Goal: Task Accomplishment & Management: Complete application form

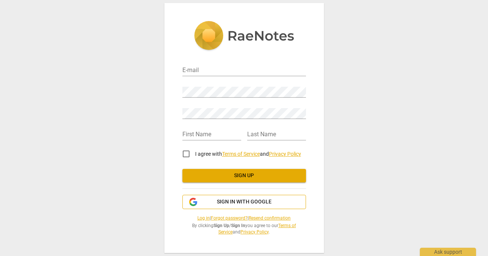
click at [252, 201] on span "Sign in with Google" at bounding box center [244, 201] width 55 height 7
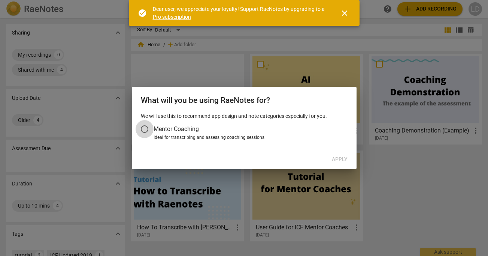
click at [146, 128] on input "Mentor Coaching" at bounding box center [145, 129] width 18 height 18
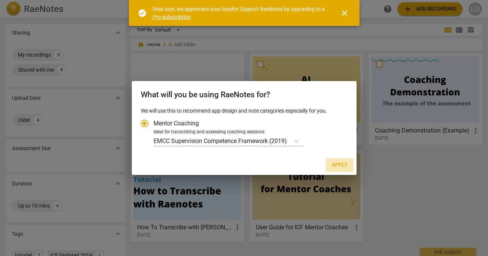
click at [339, 164] on span "Apply" at bounding box center [340, 164] width 16 height 7
radio input "false"
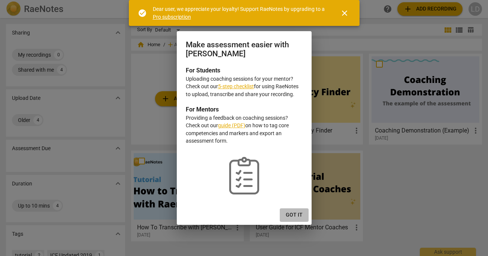
click at [294, 212] on span "Got it" at bounding box center [294, 214] width 17 height 7
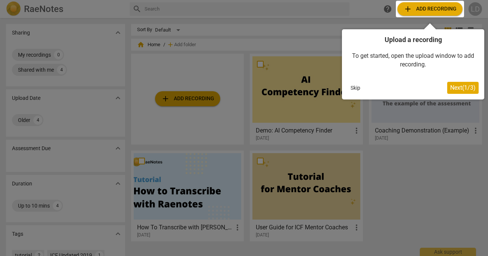
click at [357, 87] on button "Skip" at bounding box center [356, 87] width 16 height 11
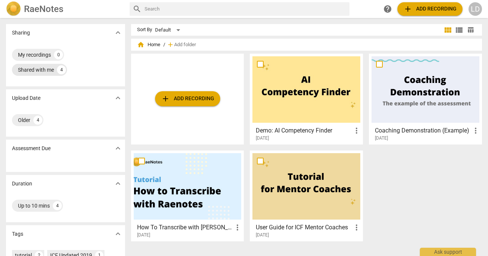
click at [46, 68] on div "Shared with me" at bounding box center [36, 69] width 36 height 7
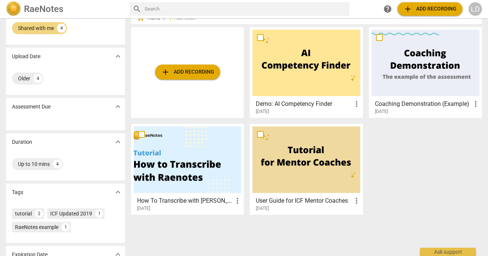
scroll to position [37, 0]
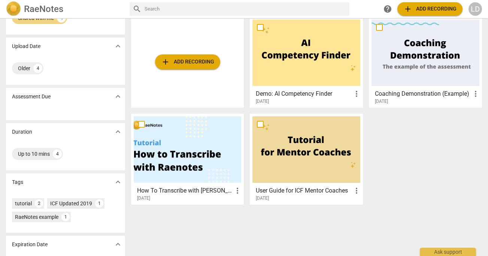
click at [318, 56] on div at bounding box center [307, 52] width 108 height 66
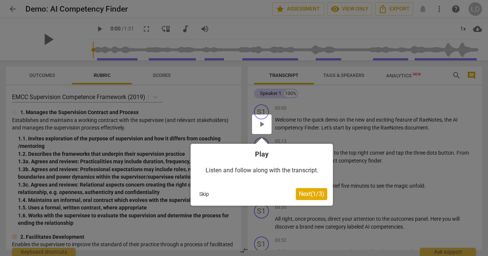
click at [207, 193] on button "Skip" at bounding box center [204, 193] width 16 height 11
